Goal: Find contact information: Obtain details needed to contact an individual or organization

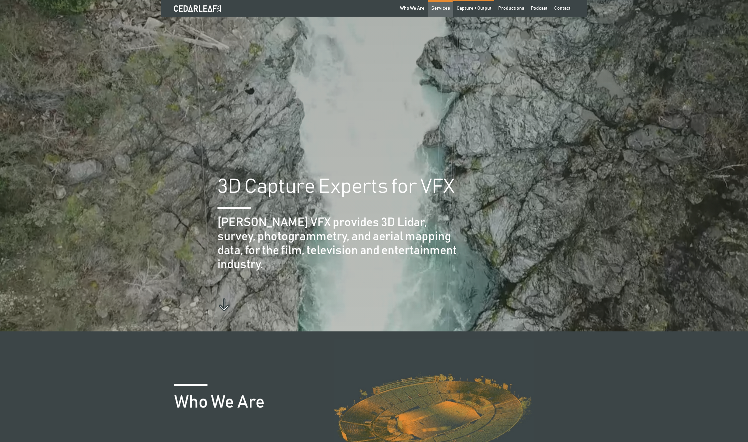
click at [448, 6] on div "Services" at bounding box center [440, 8] width 19 height 7
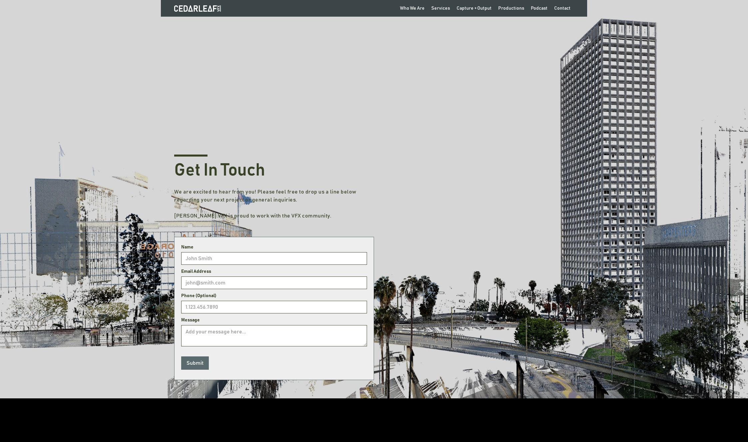
scroll to position [68, 0]
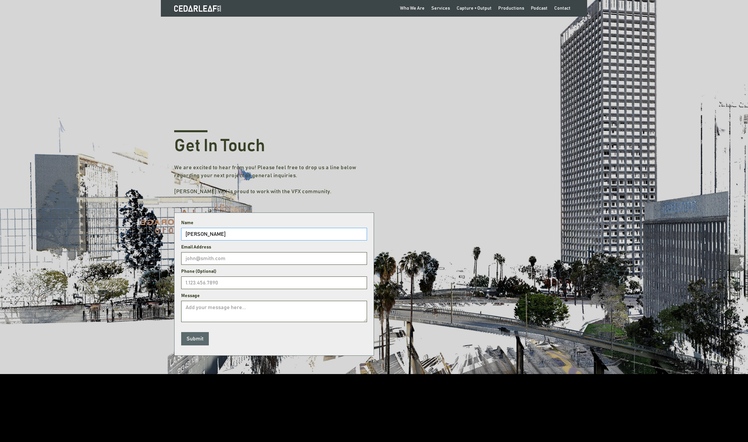
type input "Kyle Gordon"
type input "kgordon@tower33vfx.com"
type input "5182256323"
type textarea "Hello, I am reac"
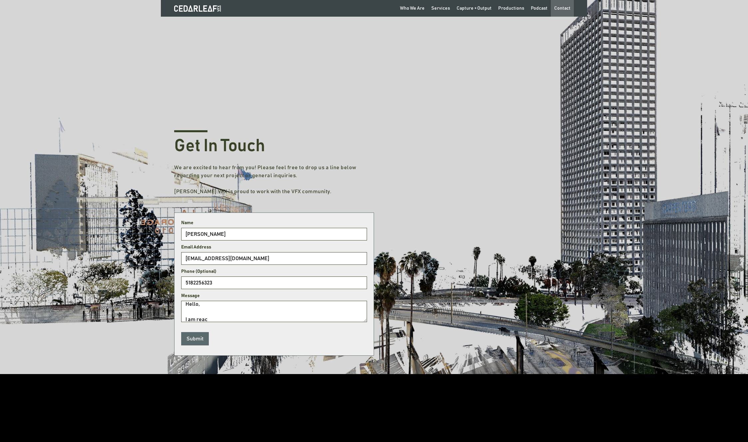
drag, startPoint x: 216, startPoint y: 232, endPoint x: 565, endPoint y: 7, distance: 415.5
click at [565, 7] on div "Contact" at bounding box center [562, 8] width 16 height 7
